Goal: Information Seeking & Learning: Learn about a topic

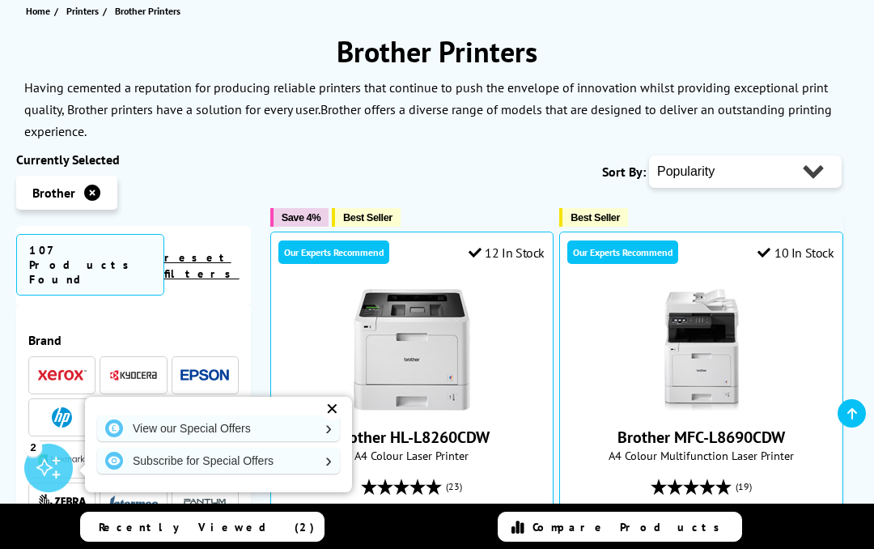
type input "black and white printer cop"
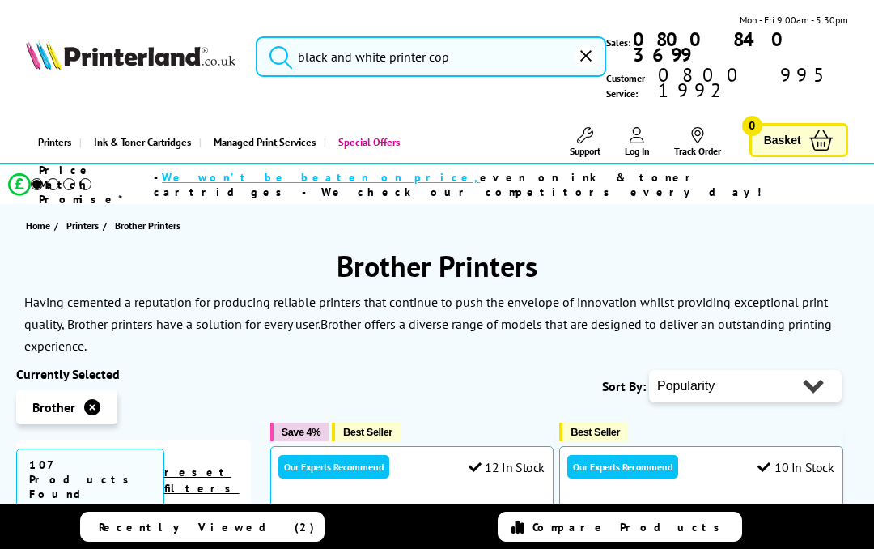
scroll to position [215, 0]
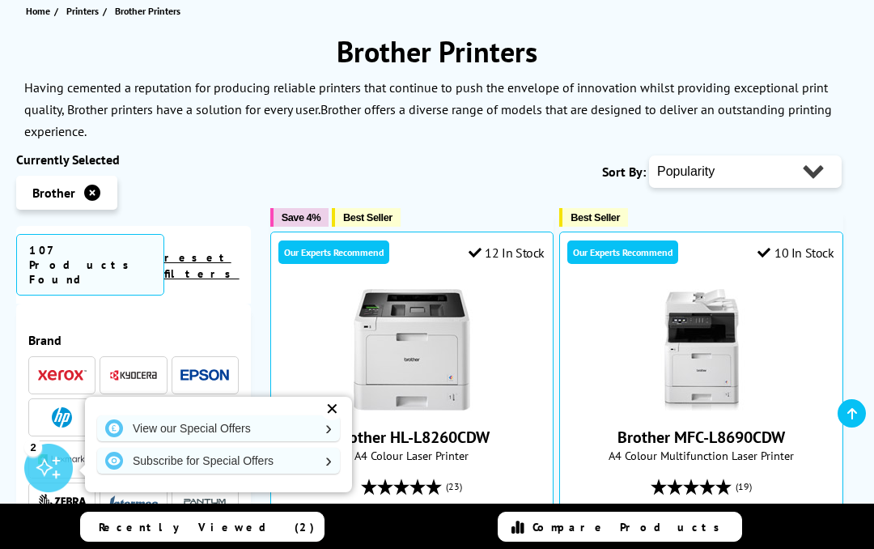
type input "black and white printer c"
type input "black and white printer ci"
